Goal: Task Accomplishment & Management: Manage account settings

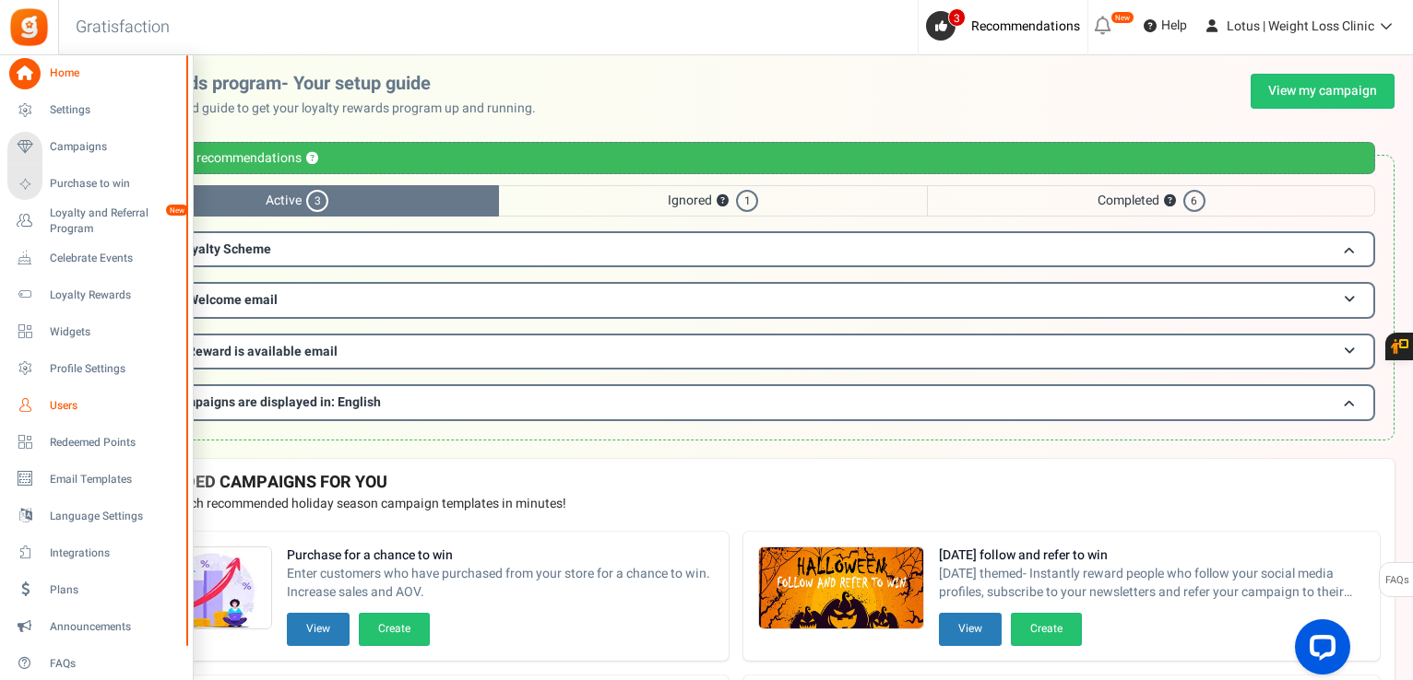
click at [68, 419] on link "Users" at bounding box center [95, 405] width 177 height 31
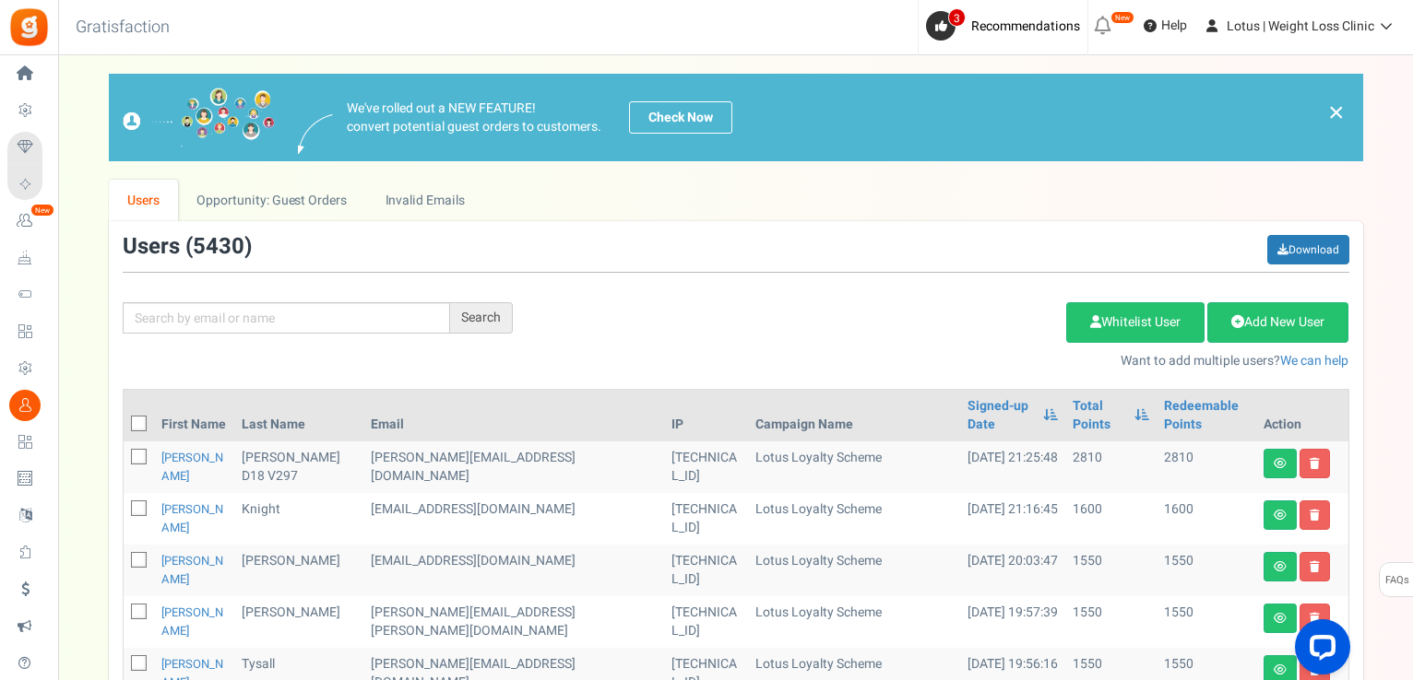
click at [203, 338] on div "Search Add Etsy Order Delete Selected Users Import Users Spam Protection Subtra…" at bounding box center [736, 303] width 1254 height 136
click at [209, 311] on input "text" at bounding box center [286, 317] width 327 height 31
paste input "[EMAIL_ADDRESS][DOMAIN_NAME]"
type input "[EMAIL_ADDRESS][DOMAIN_NAME]"
click at [457, 300] on div "[EMAIL_ADDRESS][DOMAIN_NAME] Search Add Etsy Order Delete Selected Users Import…" at bounding box center [736, 303] width 1254 height 136
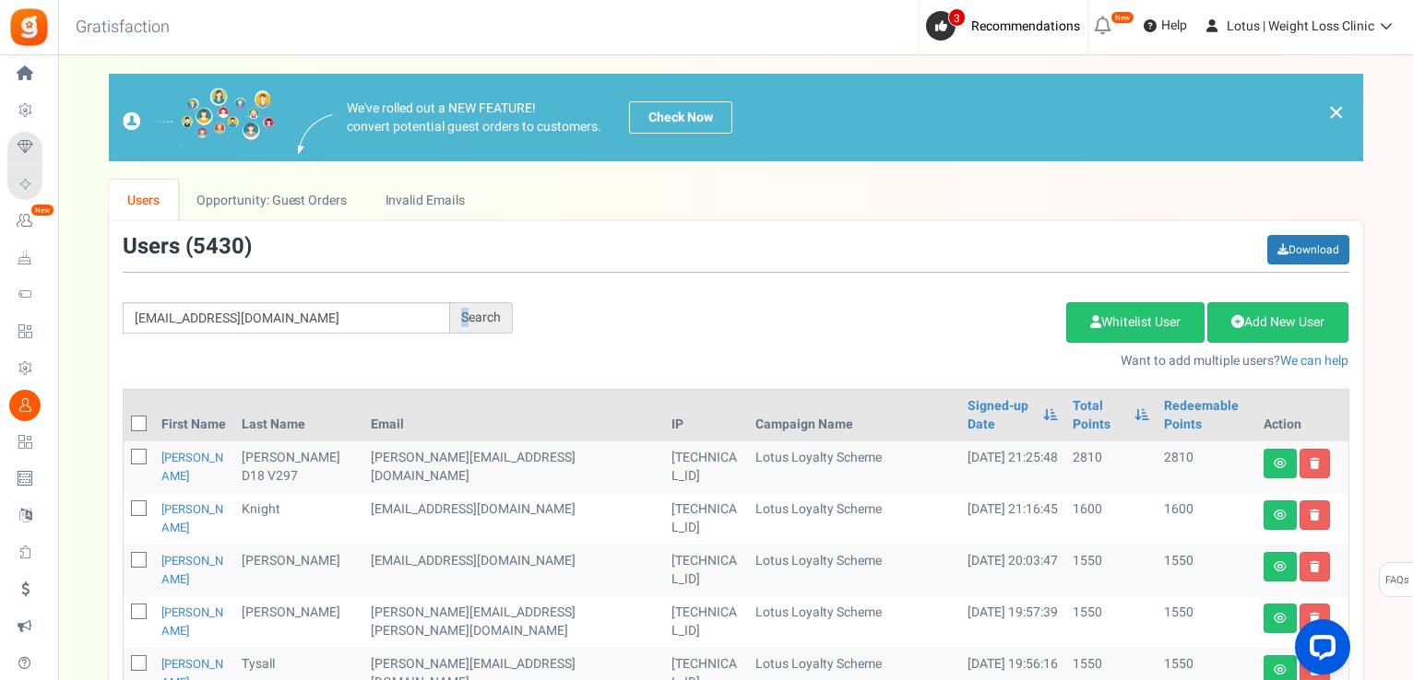
click at [465, 314] on div "Search" at bounding box center [481, 317] width 63 height 31
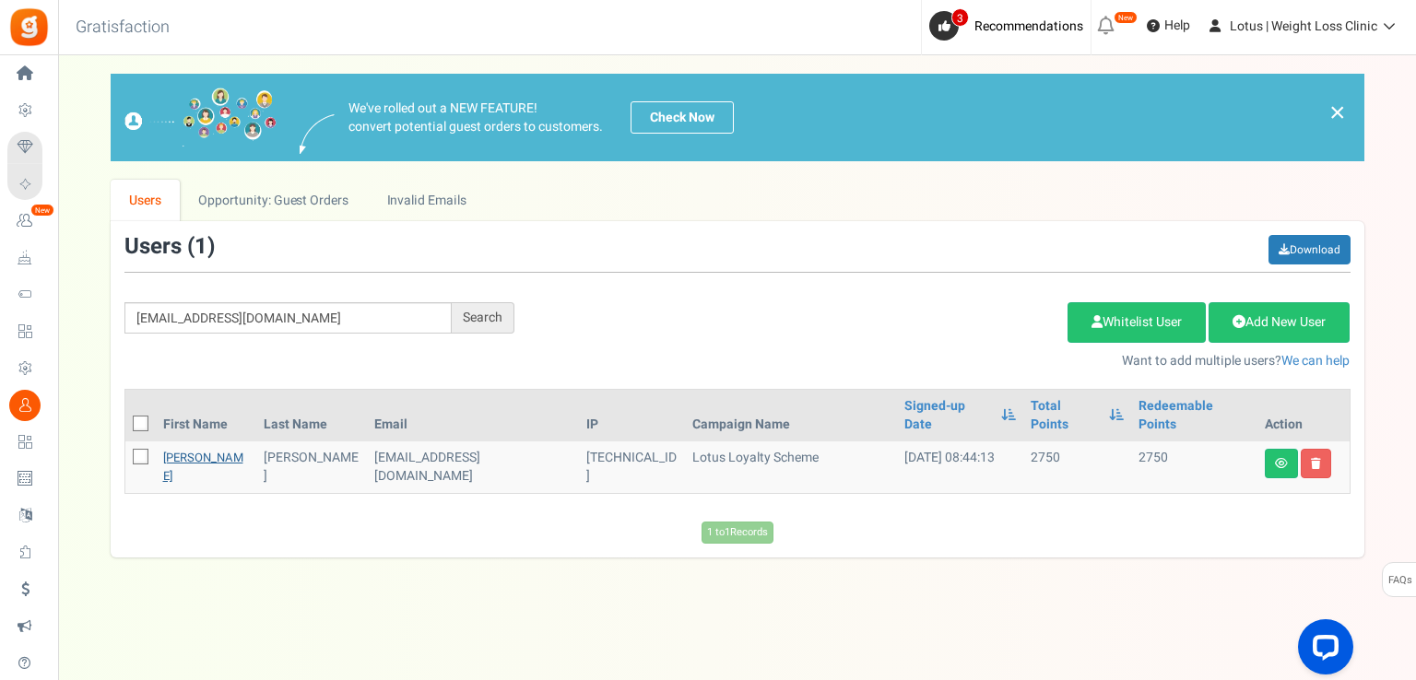
click at [179, 449] on link "[PERSON_NAME]" at bounding box center [203, 467] width 80 height 36
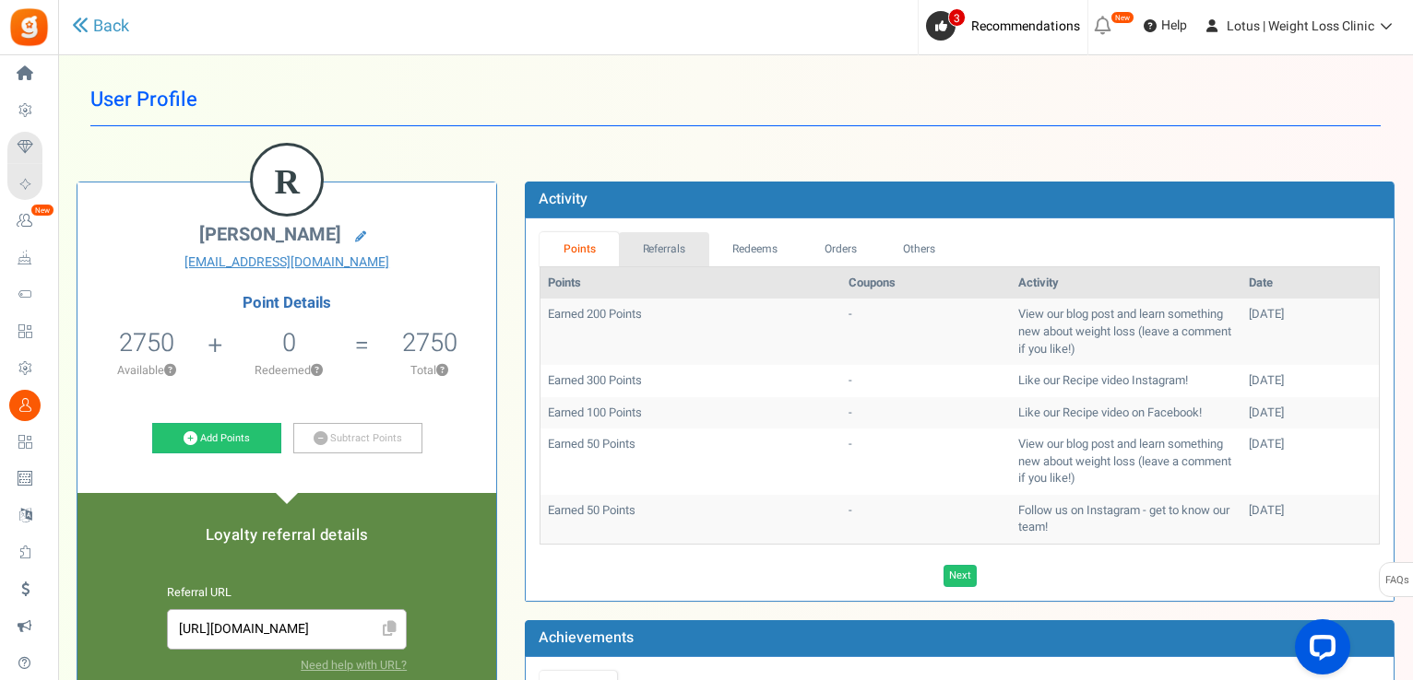
click at [660, 238] on link "Referrals" at bounding box center [664, 249] width 90 height 34
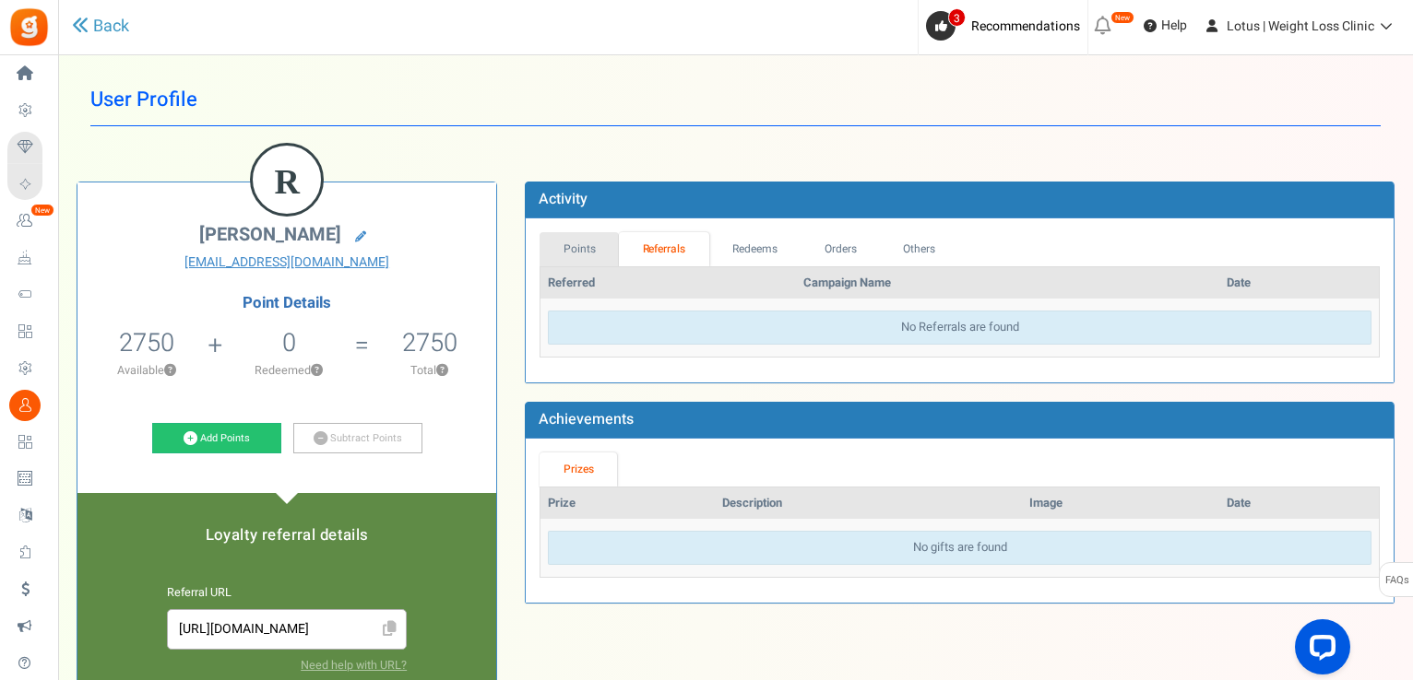
click at [558, 254] on link "Points" at bounding box center [578, 249] width 79 height 34
